Goal: Task Accomplishment & Management: Use online tool/utility

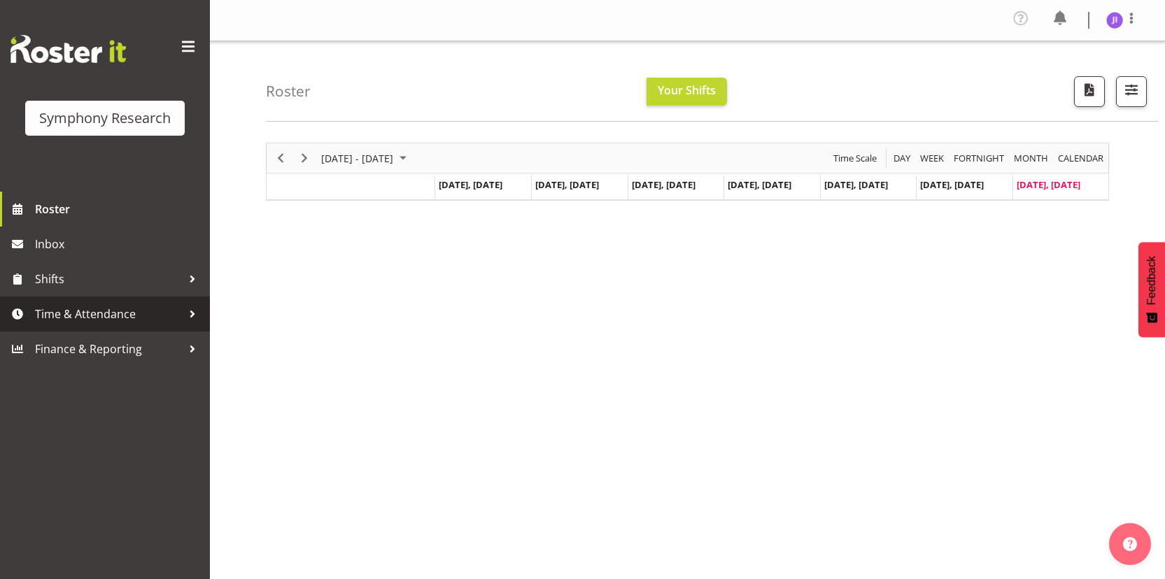
click at [136, 307] on span "Time & Attendance" at bounding box center [108, 314] width 147 height 21
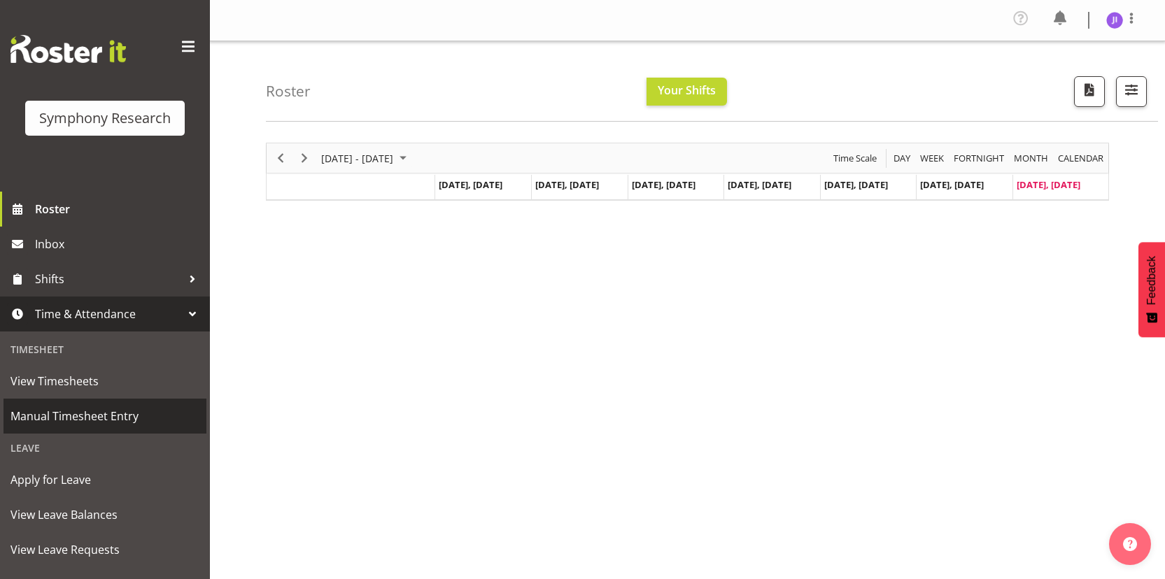
click at [100, 400] on link "Manual Timesheet Entry" at bounding box center [104, 416] width 203 height 35
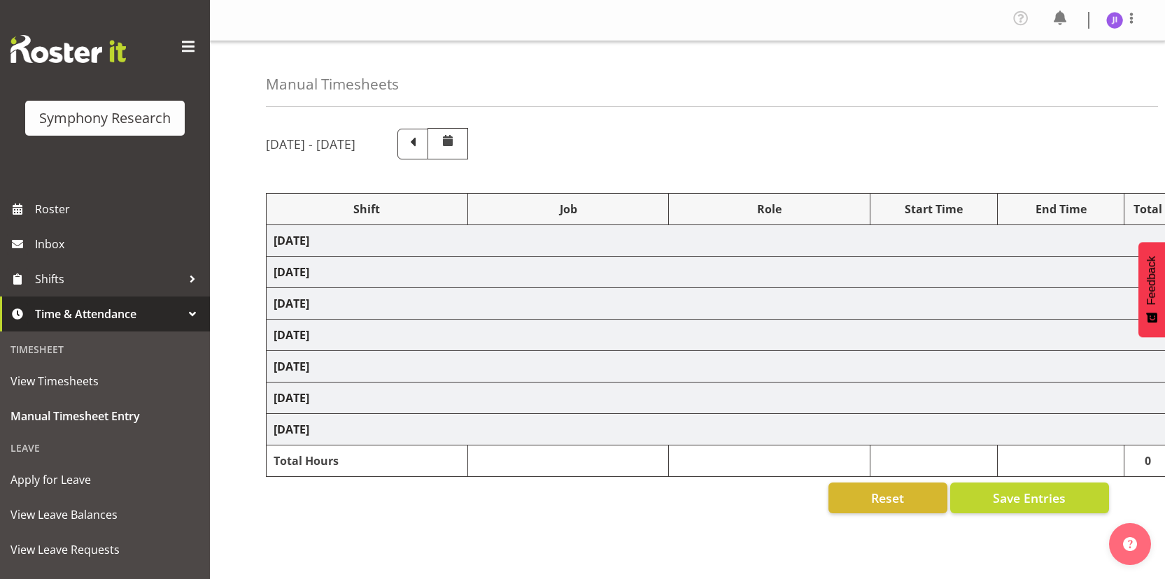
select select "48116"
select select "10585"
select select "48116"
select select "10499"
select select "48116"
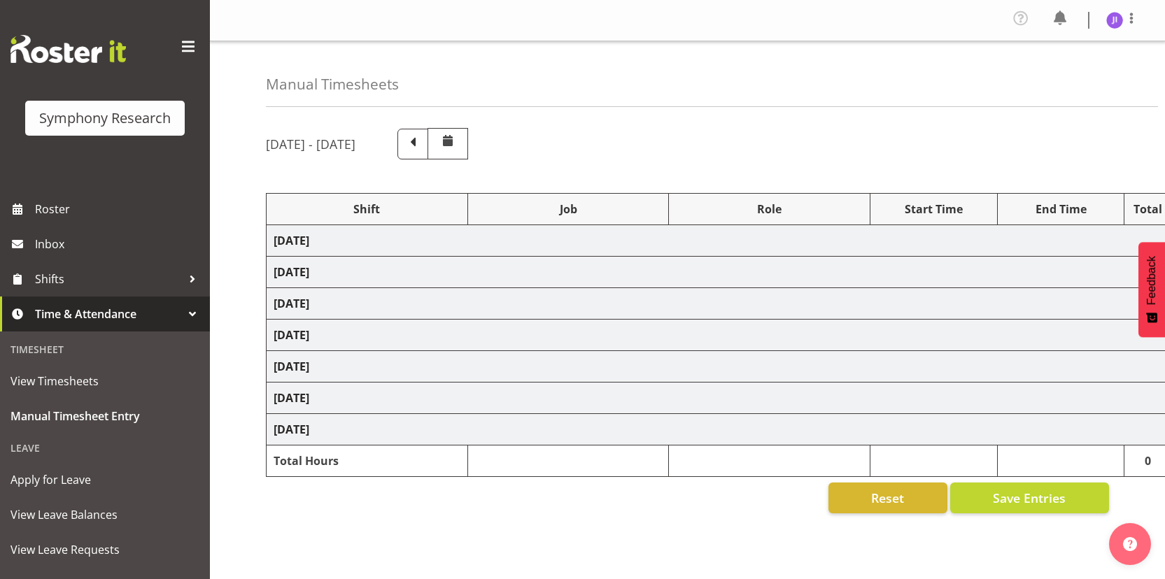
select select "10585"
select select "48116"
select select "10499"
select select "48116"
select select "10585"
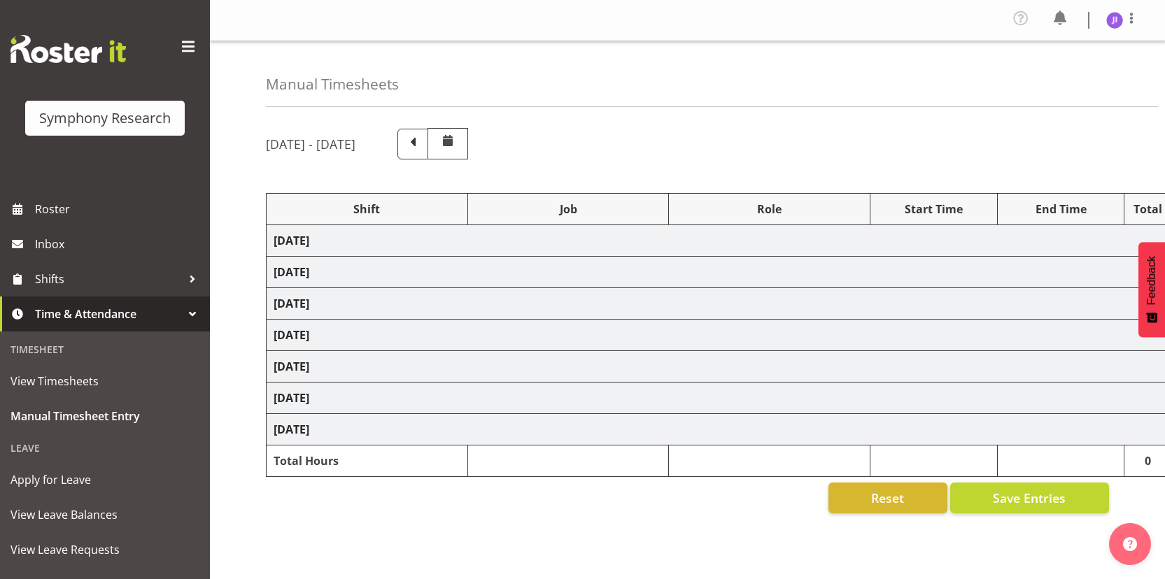
select select "48116"
select select "10499"
select select "48116"
select select "10585"
select select "48116"
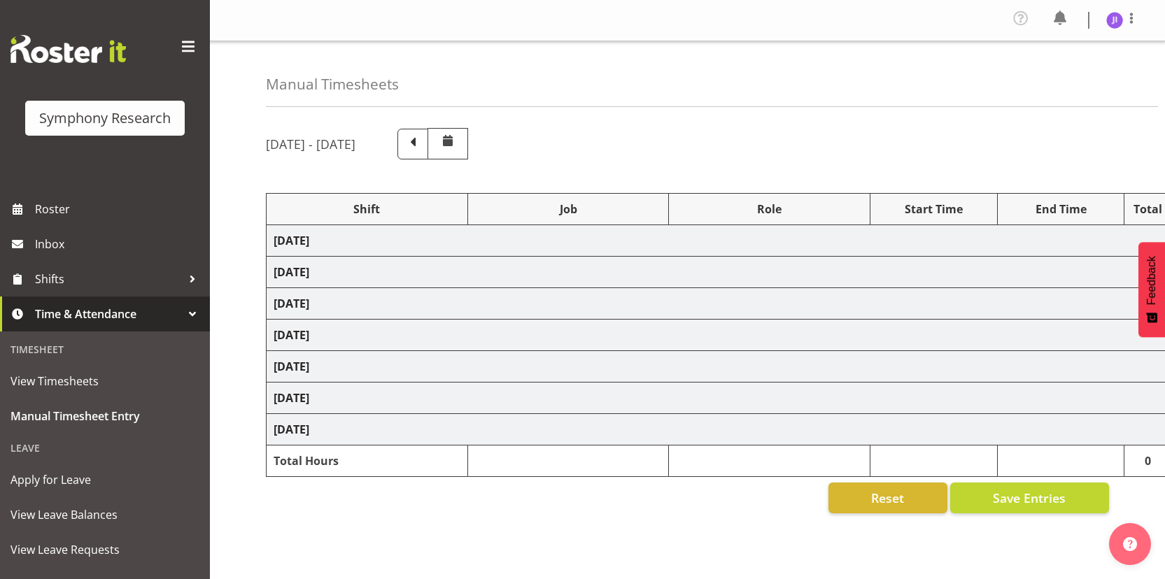
select select "10499"
select select "48116"
select select "10585"
select select "48116"
select select "10499"
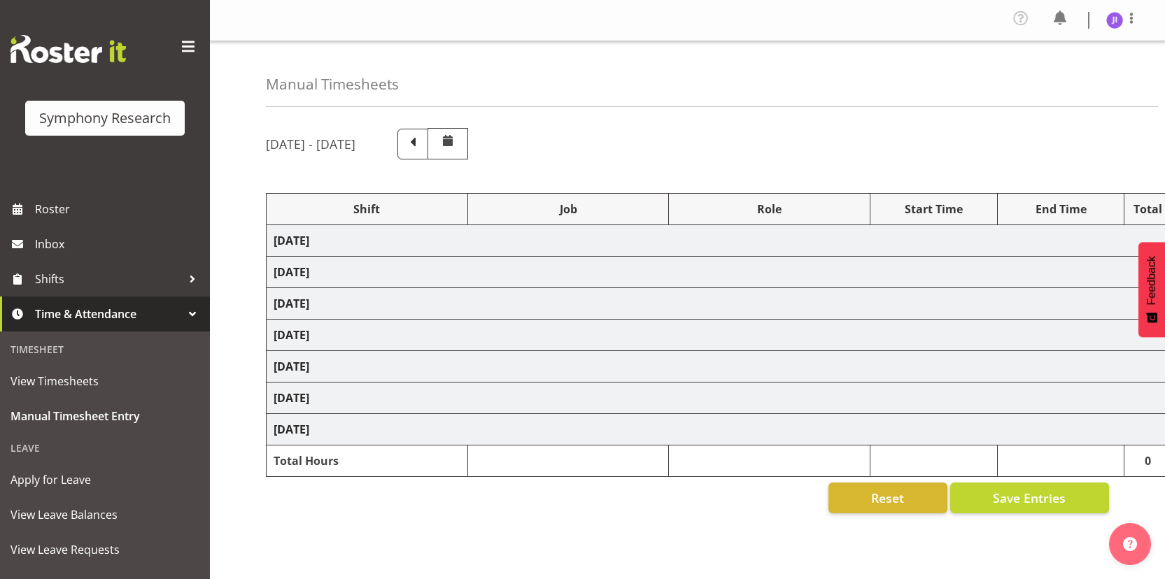
select select "10527"
select select "10499"
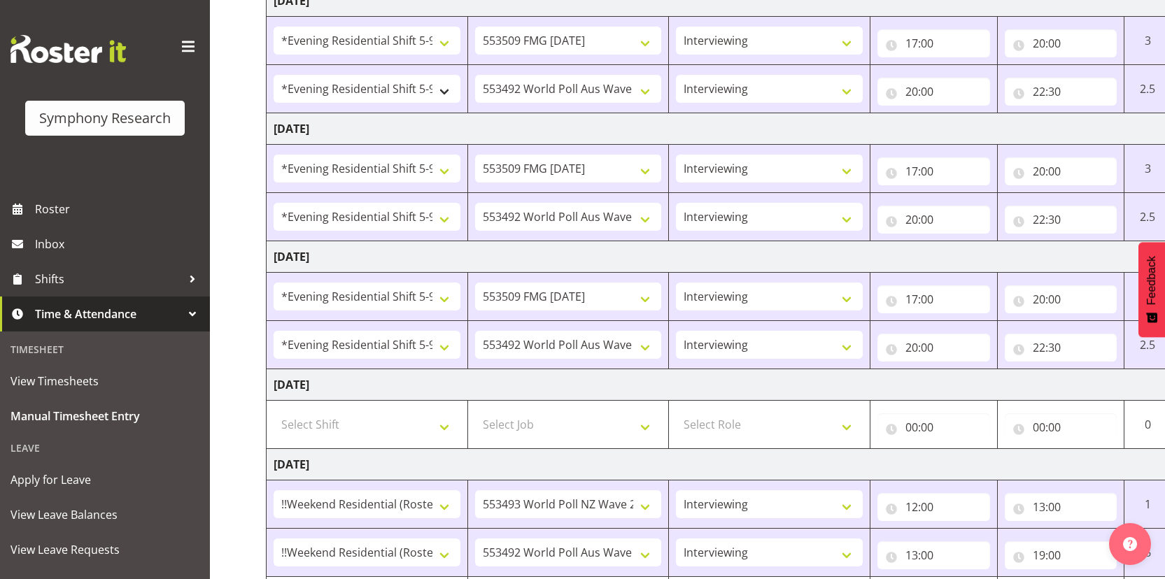
scroll to position [583, 0]
